Goal: Task Accomplishment & Management: Manage account settings

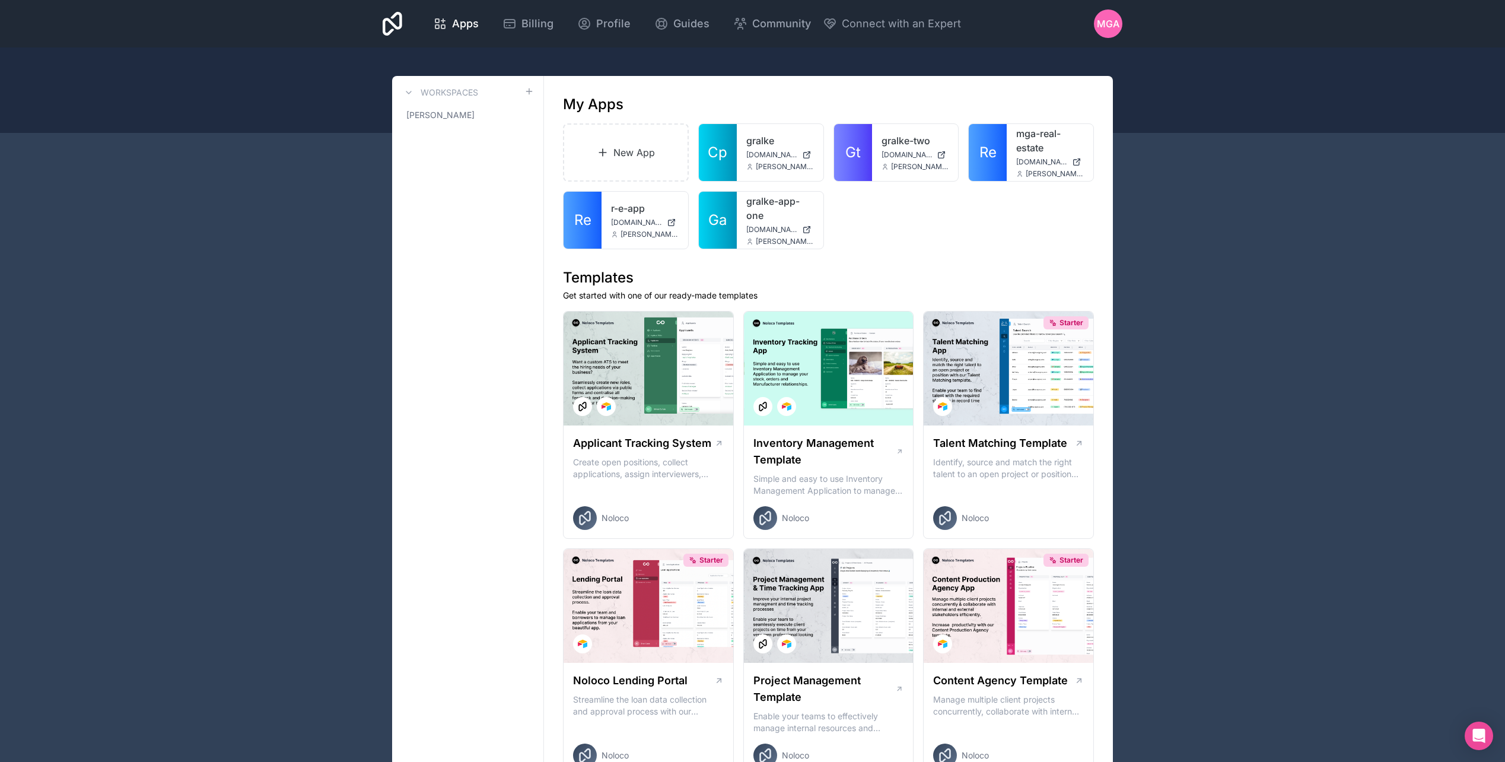
click at [803, 227] on icon at bounding box center [805, 229] width 5 height 5
click at [1099, 26] on span "MGA" at bounding box center [1108, 24] width 23 height 14
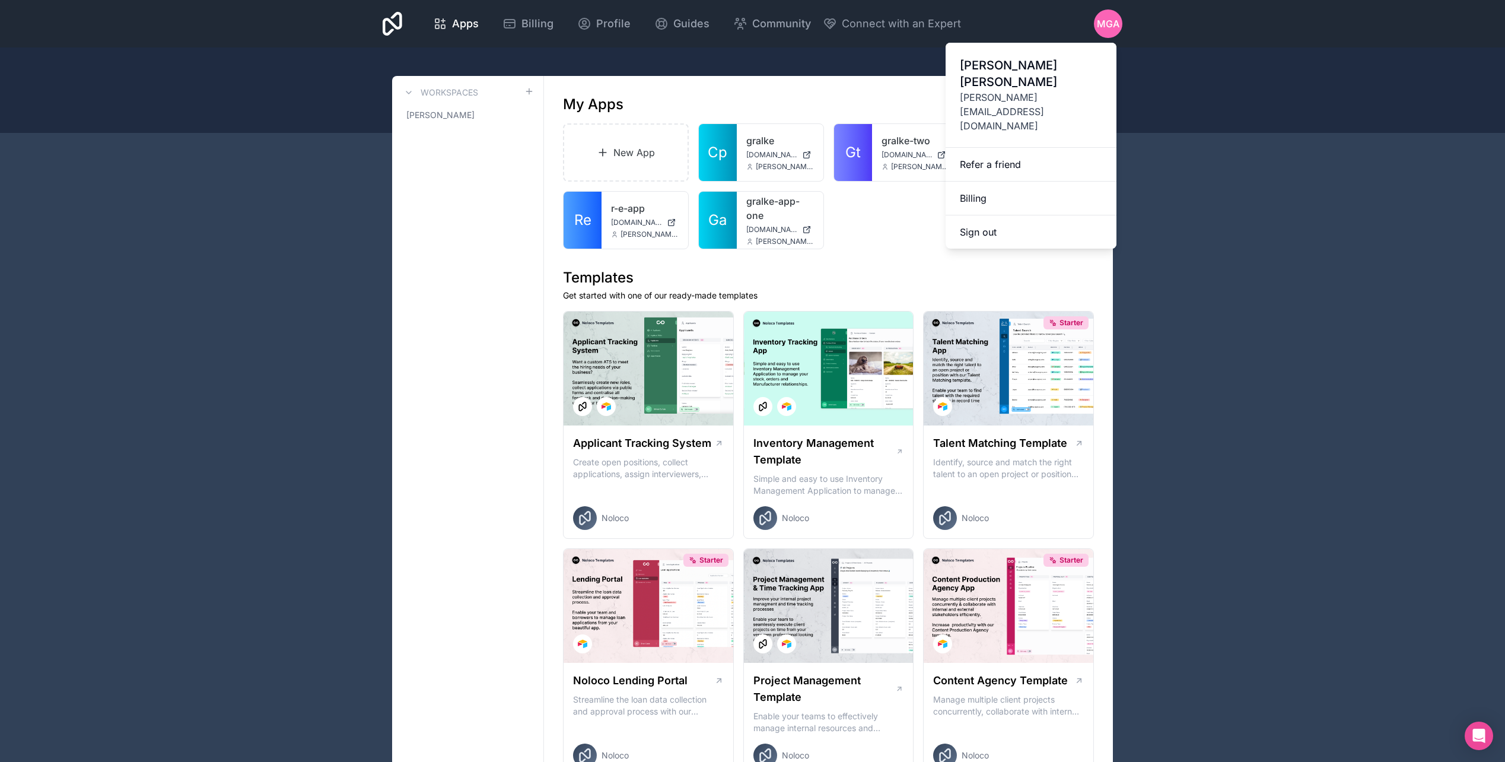
click at [998, 215] on button "Sign out" at bounding box center [1031, 231] width 171 height 33
